Goal: Find specific page/section: Find specific page/section

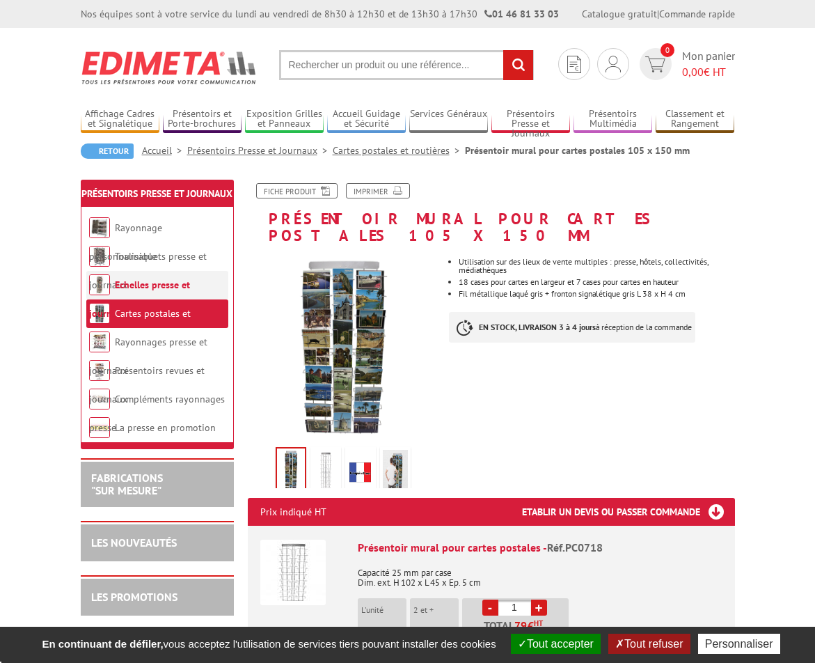
click at [189, 299] on li "Echelles presse et journaux" at bounding box center [157, 285] width 142 height 29
click at [178, 315] on link "Echelles presse et journaux" at bounding box center [139, 299] width 101 height 41
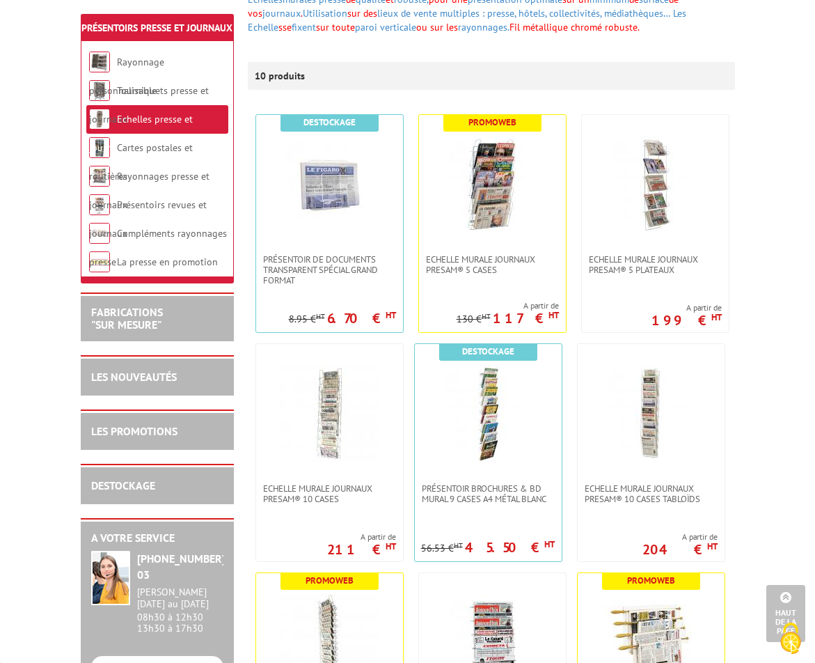
scroll to position [223, 0]
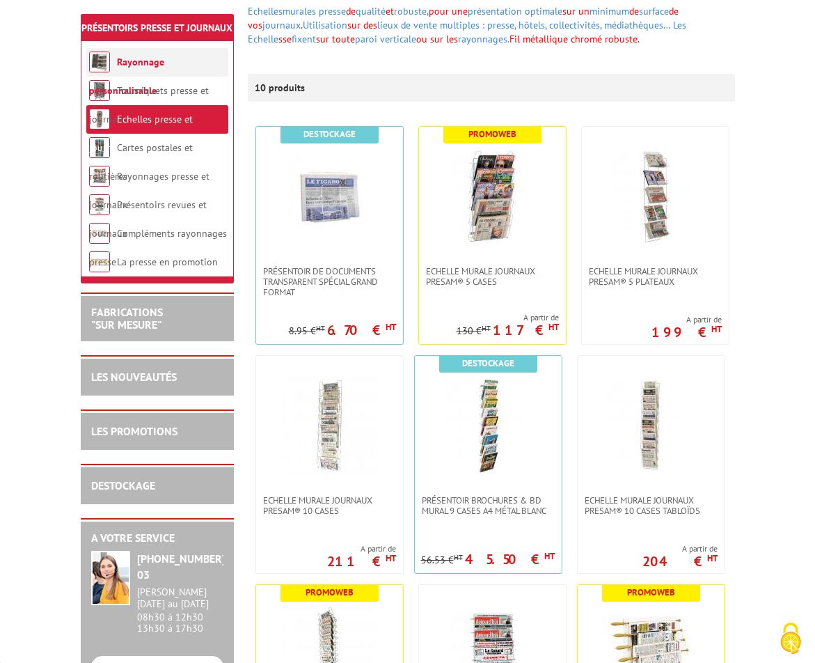
click at [164, 69] on li "Rayonnage personnalisable" at bounding box center [157, 62] width 142 height 29
click at [165, 188] on link "Rayonnages presse et journaux" at bounding box center [149, 190] width 120 height 41
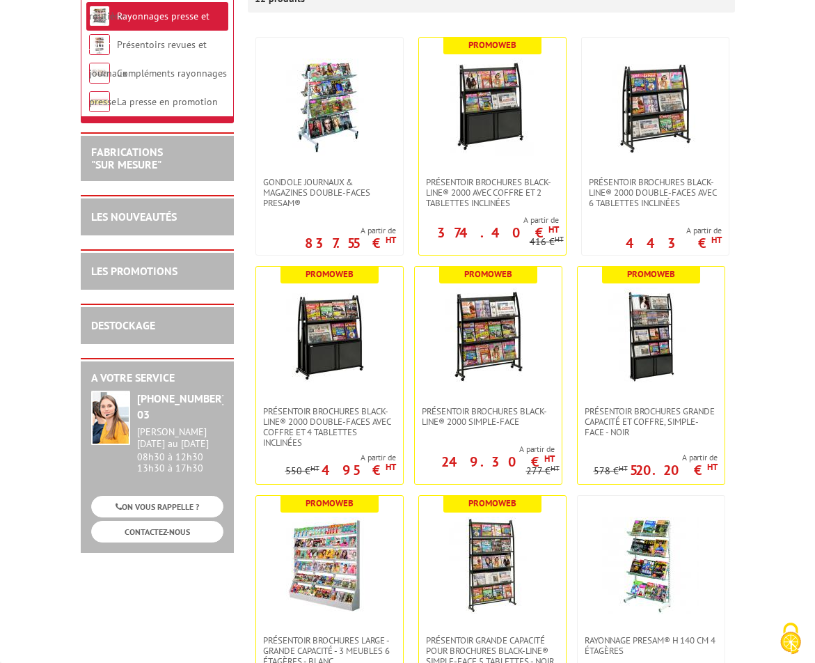
scroll to position [334, 0]
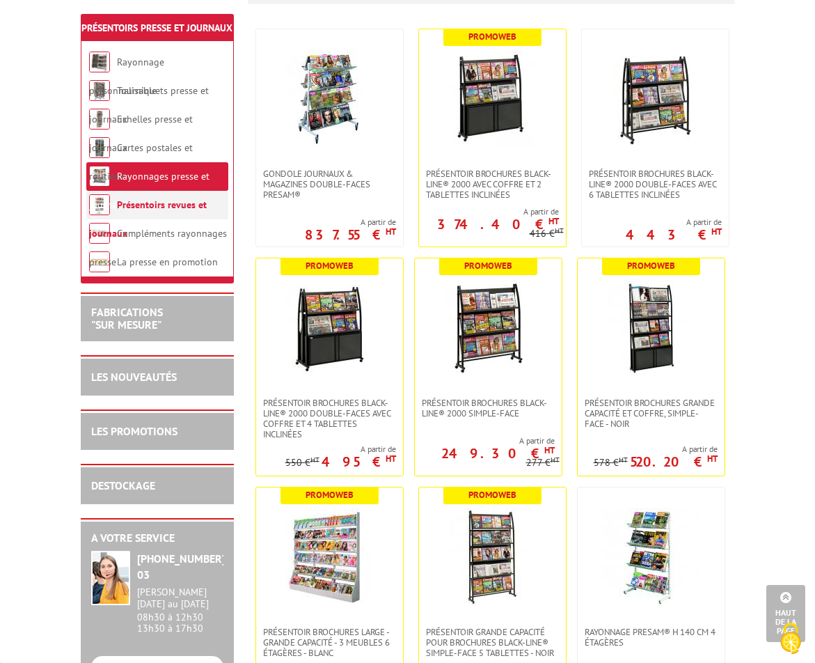
click at [176, 214] on link "Présentoirs revues et journaux" at bounding box center [148, 218] width 118 height 41
